Goal: Information Seeking & Learning: Get advice/opinions

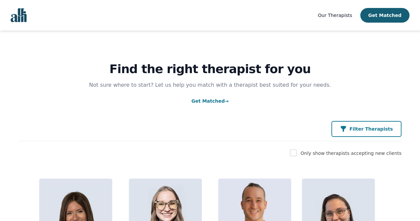
click at [346, 131] on icon "button" at bounding box center [343, 129] width 5 height 6
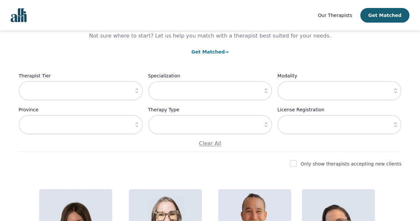
scroll to position [44, 0]
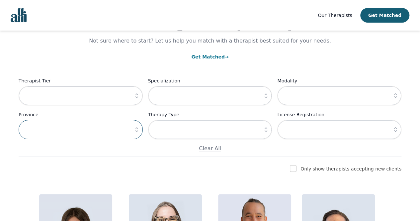
click at [102, 128] on input "text" at bounding box center [81, 129] width 124 height 19
type input "ON"
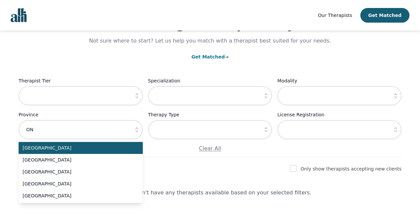
click at [137, 95] on icon "button" at bounding box center [137, 95] width 7 height 7
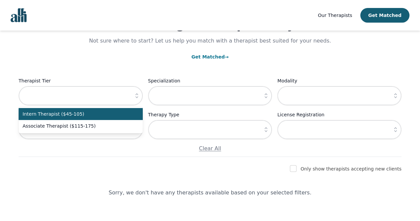
click at [102, 114] on span "Intern Therapist ($45-105)" at bounding box center [77, 114] width 108 height 7
type input "Intern Therapist ($45-105)"
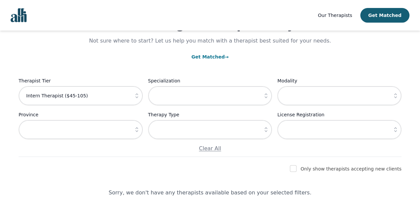
click at [133, 133] on button "button" at bounding box center [137, 129] width 12 height 19
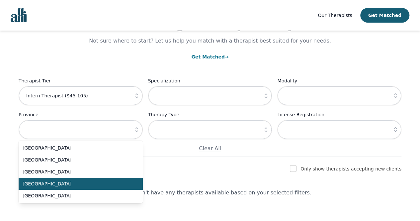
click at [31, 179] on li "[GEOGRAPHIC_DATA]" at bounding box center [81, 184] width 124 height 12
type input "[GEOGRAPHIC_DATA]"
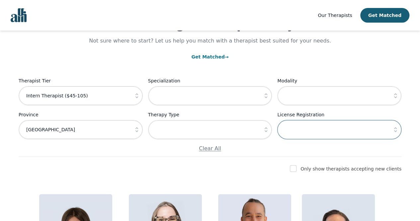
click at [297, 125] on input "text" at bounding box center [339, 129] width 124 height 19
click at [396, 133] on button "button" at bounding box center [396, 129] width 12 height 19
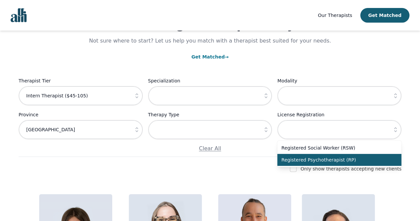
click at [338, 156] on span "Registered Psychotherapist (RP)" at bounding box center [335, 159] width 108 height 7
type input "Registered Psychotherapist (RP)"
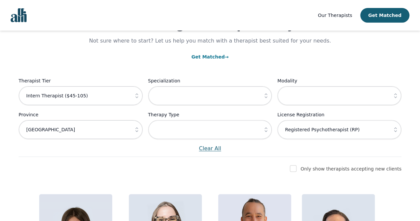
click at [259, 148] on p "Clear All" at bounding box center [210, 148] width 383 height 8
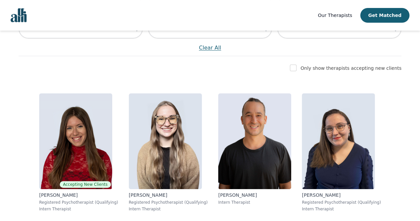
scroll to position [146, 0]
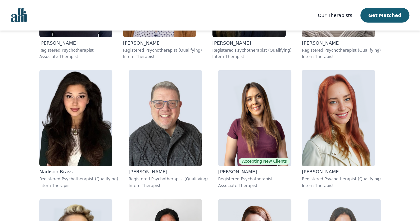
scroll to position [813, 0]
